Goal: Task Accomplishment & Management: Manage account settings

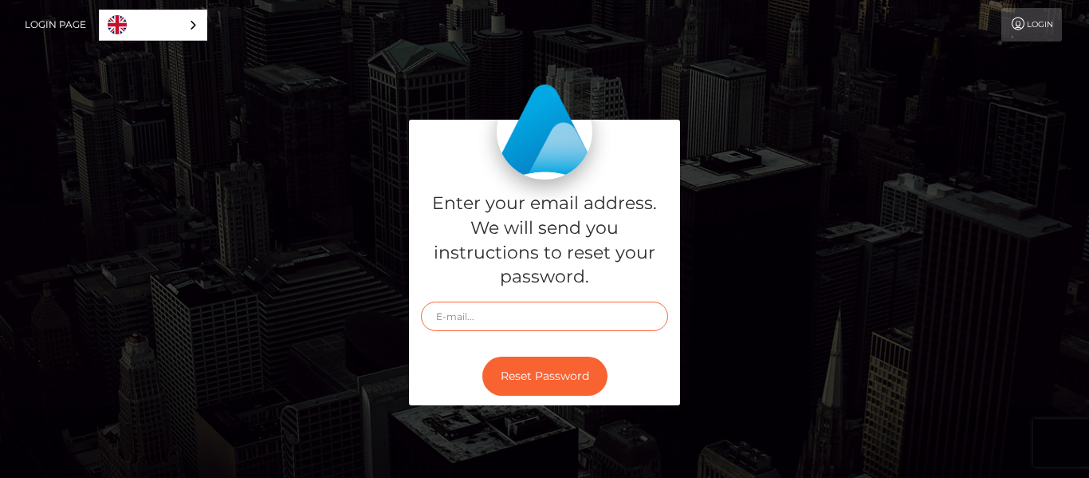
click at [510, 321] on input "text" at bounding box center [544, 316] width 247 height 30
type input "[EMAIL_ADDRESS][DOMAIN_NAME]"
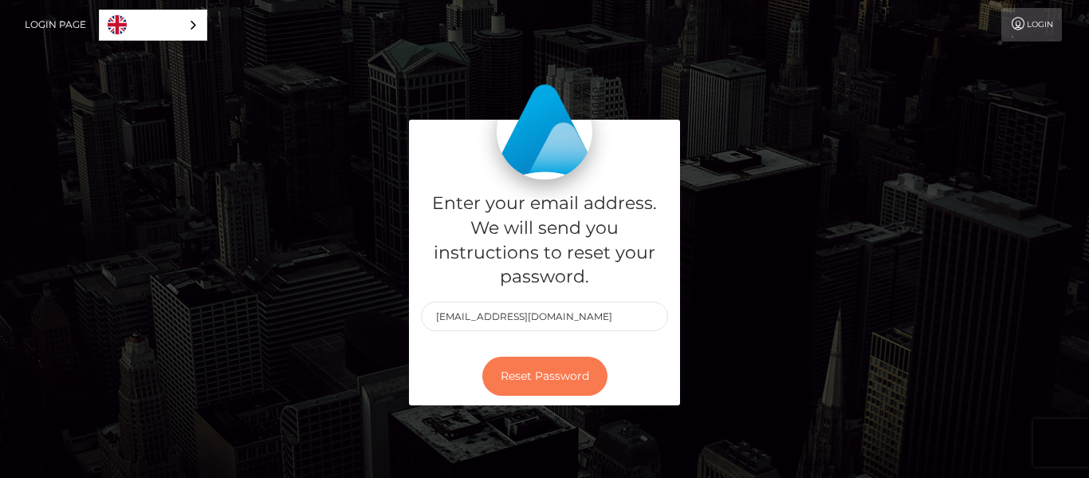
click at [518, 372] on button "Reset Password" at bounding box center [545, 375] width 125 height 39
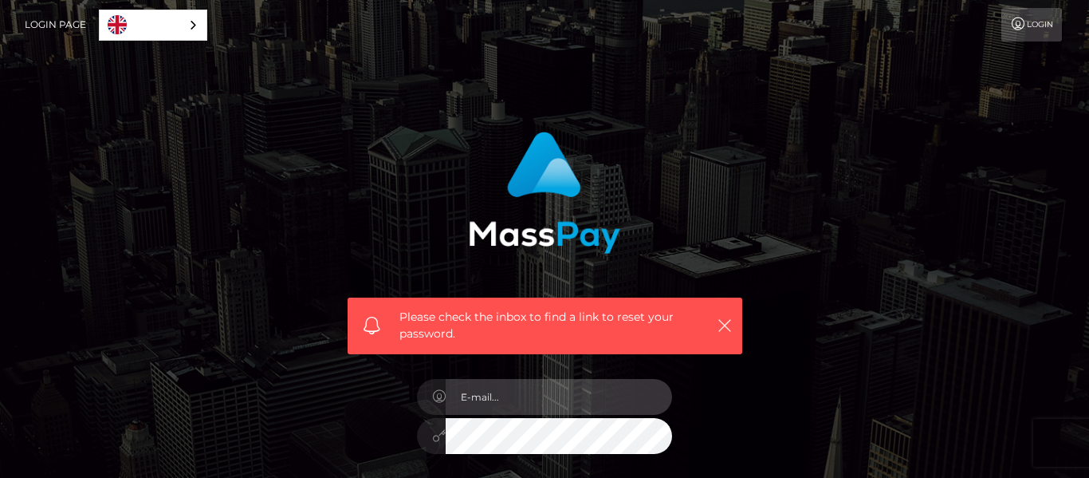
type input "[EMAIL_ADDRESS][DOMAIN_NAME]"
click at [498, 407] on input "[EMAIL_ADDRESS][DOMAIN_NAME]" at bounding box center [559, 397] width 226 height 36
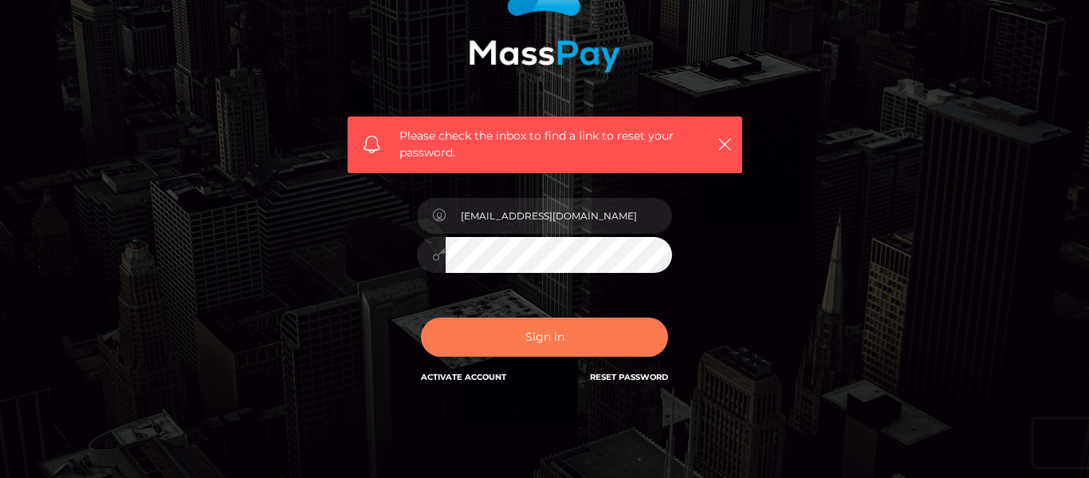
click at [521, 331] on button "Sign in" at bounding box center [544, 336] width 247 height 39
